Goal: Transaction & Acquisition: Purchase product/service

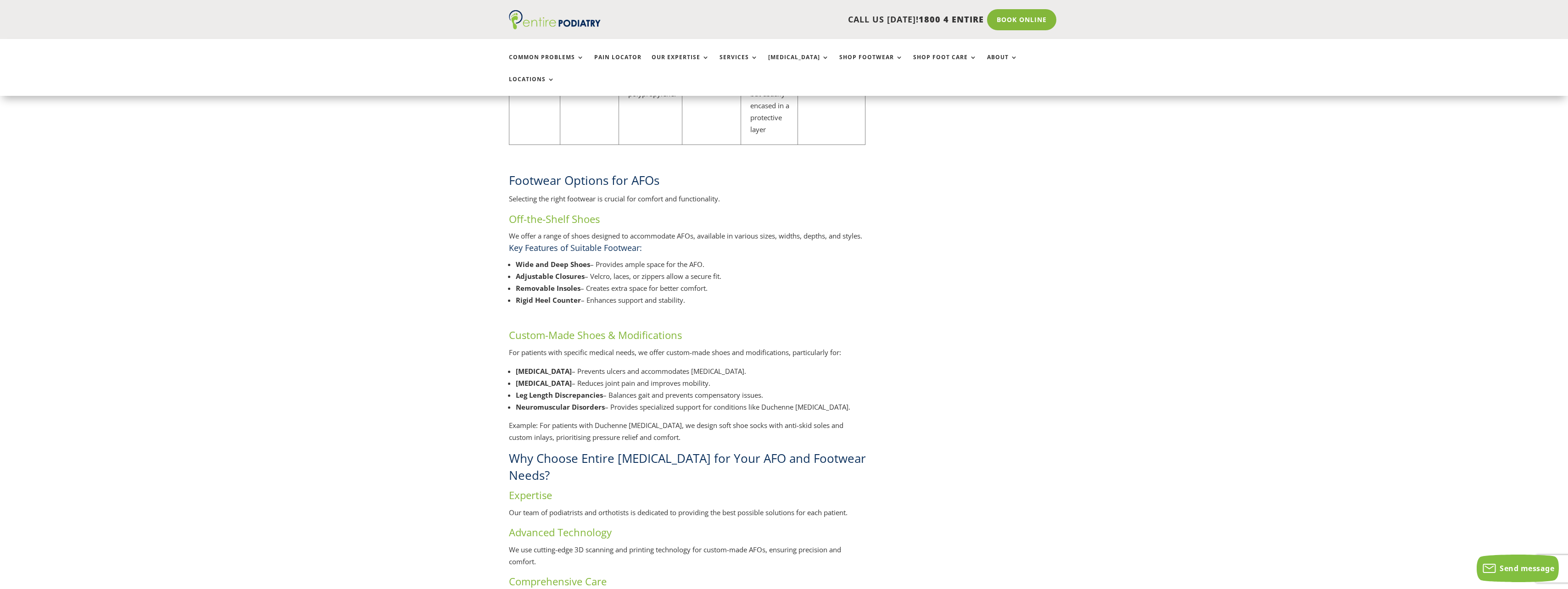
scroll to position [1578, 0]
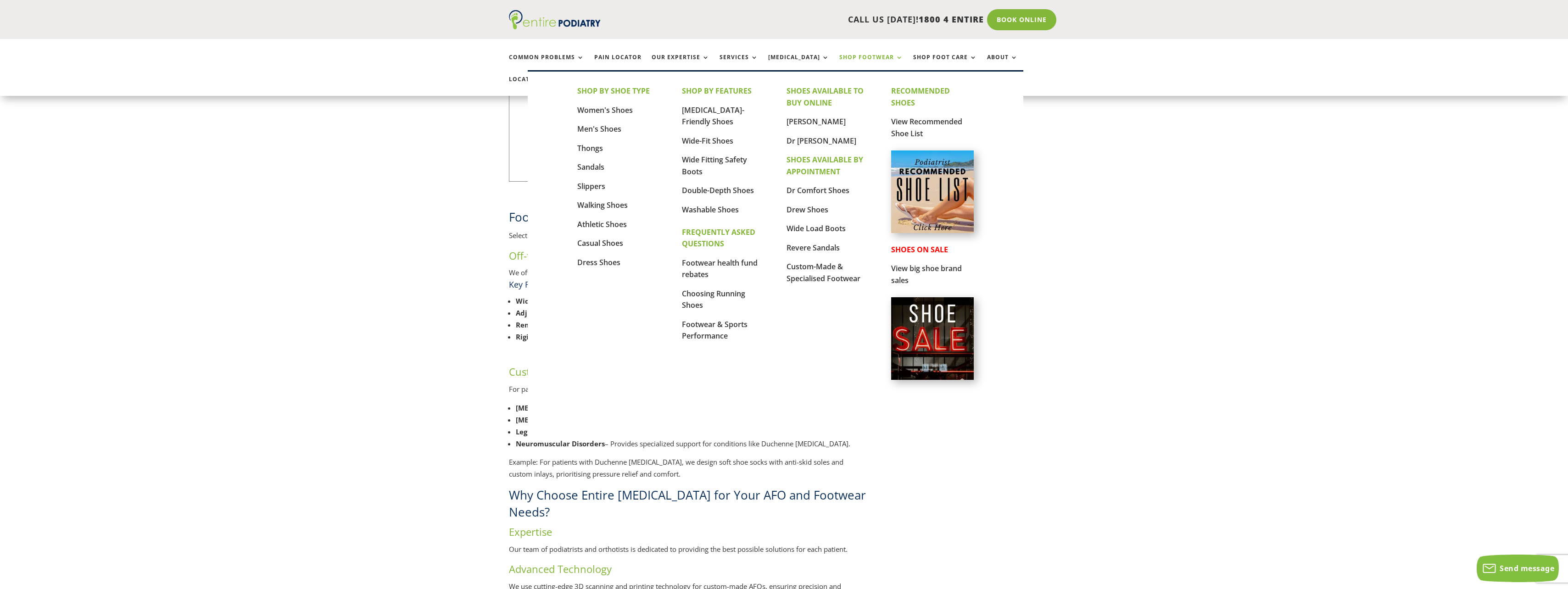
click at [853, 54] on link "Shop Footwear" at bounding box center [871, 64] width 64 height 19
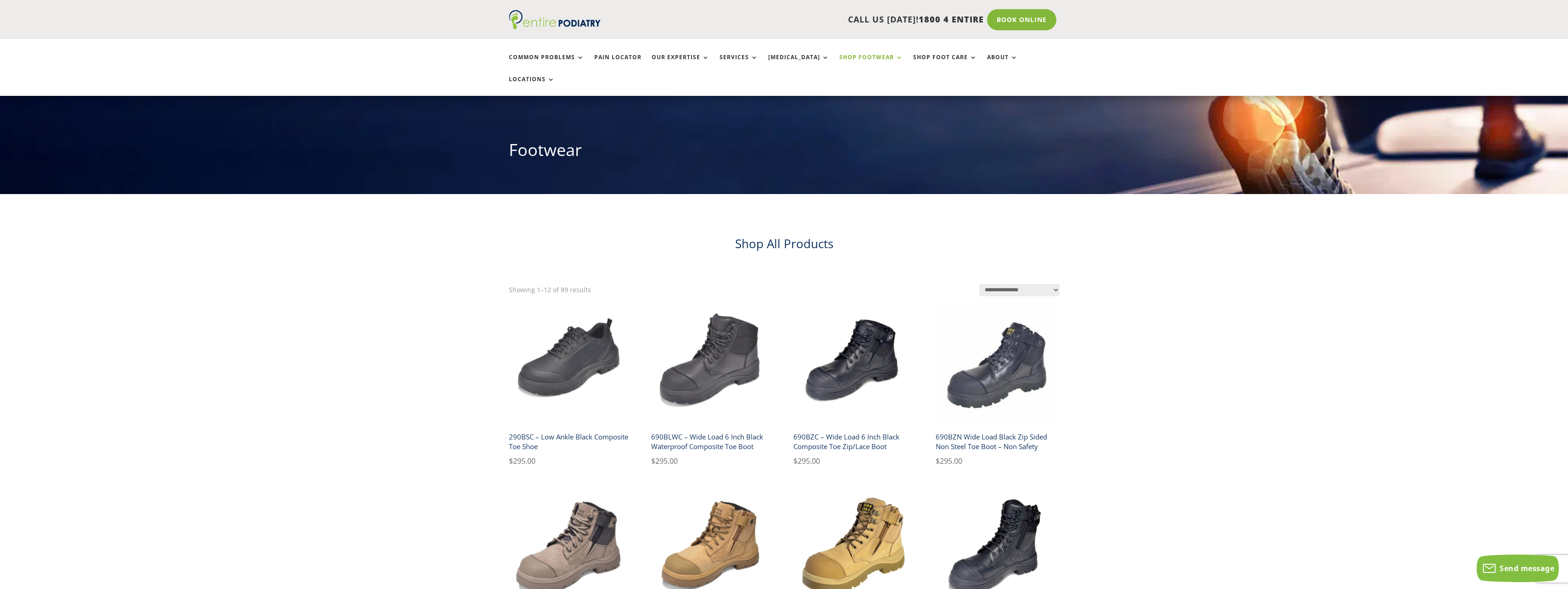
scroll to position [37, 0]
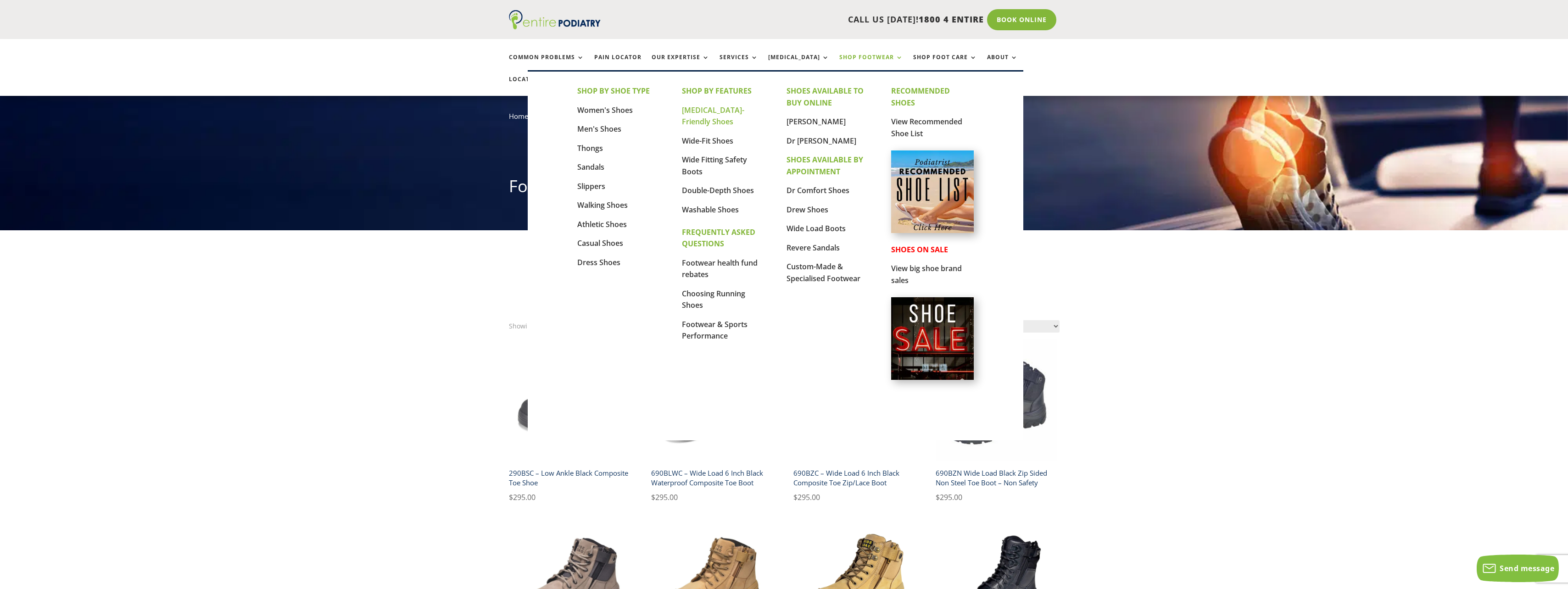
click at [719, 109] on link "[MEDICAL_DATA]-Friendly Shoes" at bounding box center [713, 116] width 63 height 22
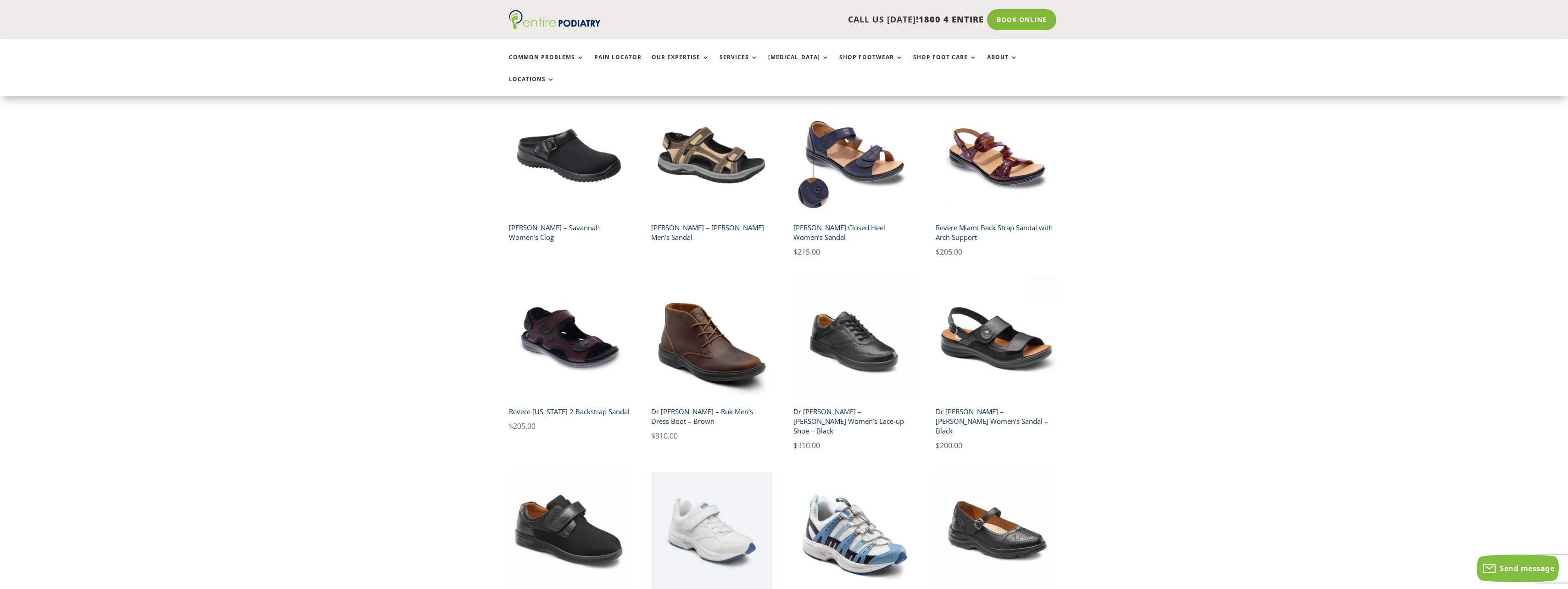
scroll to position [1284, 0]
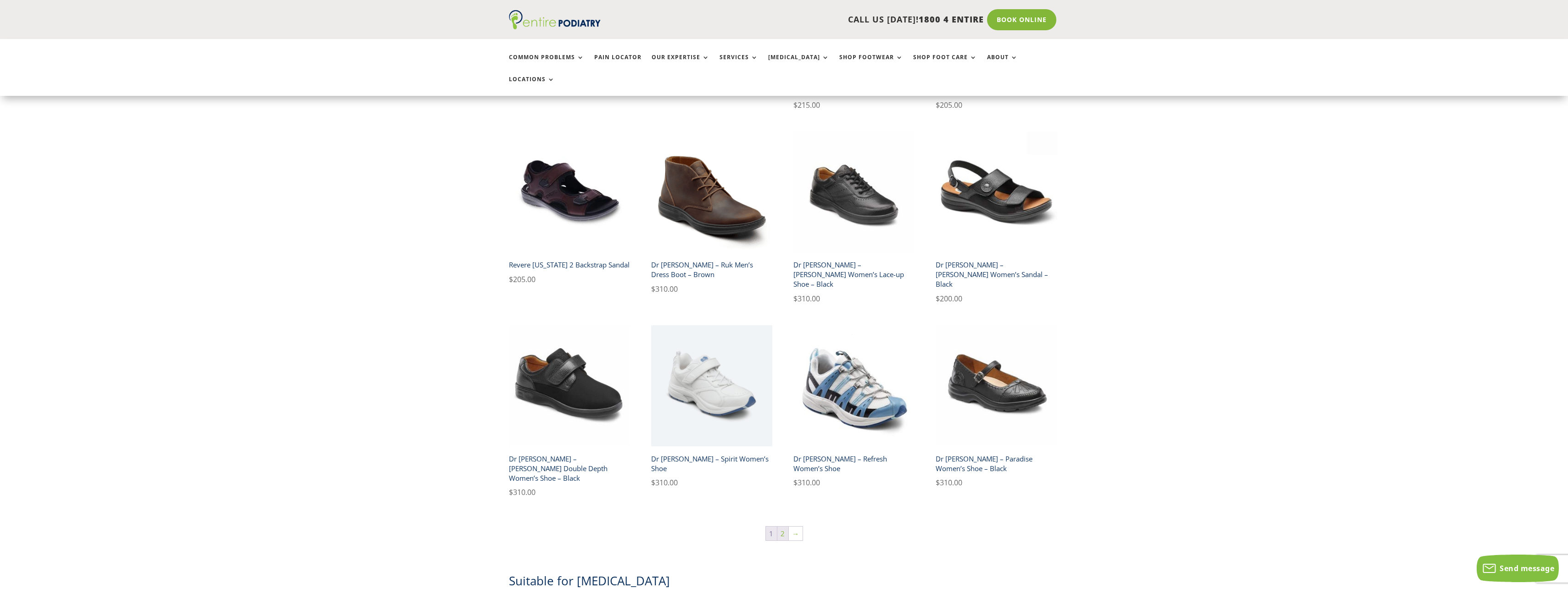
click at [785, 526] on link "2" at bounding box center [783, 533] width 11 height 14
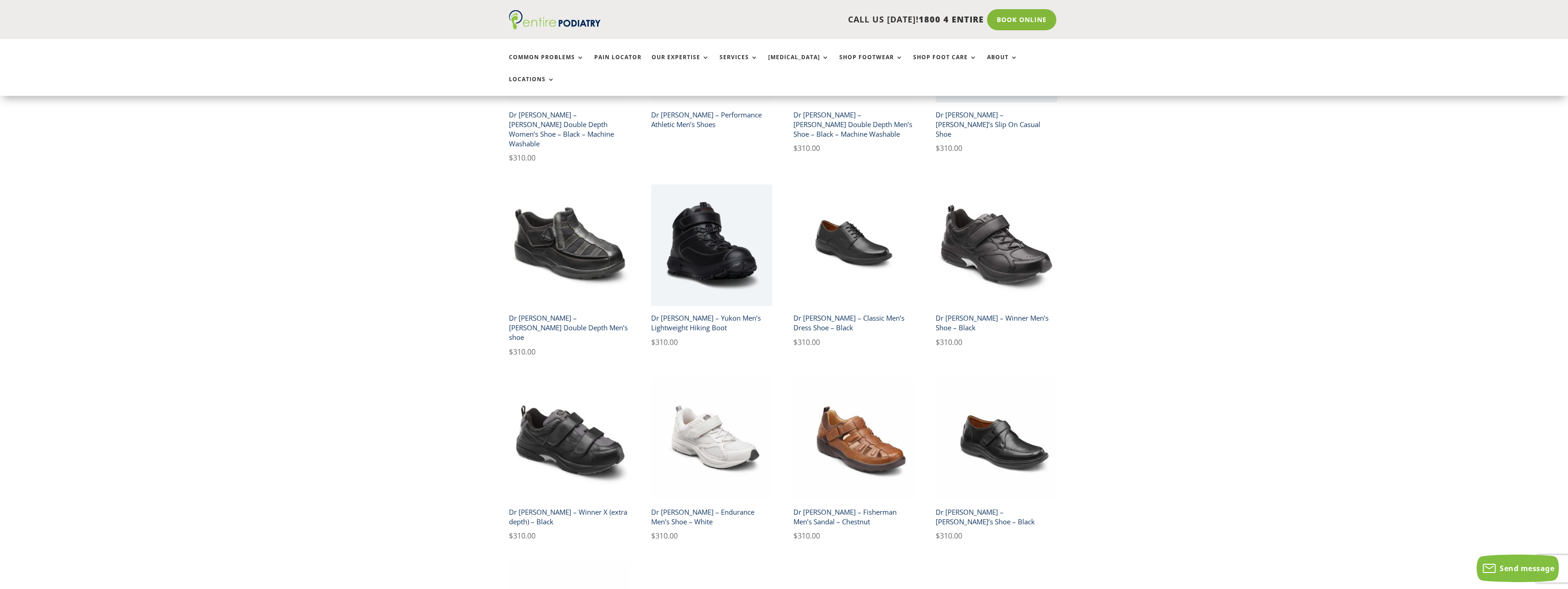
scroll to position [807, 0]
